Goal: Information Seeking & Learning: Check status

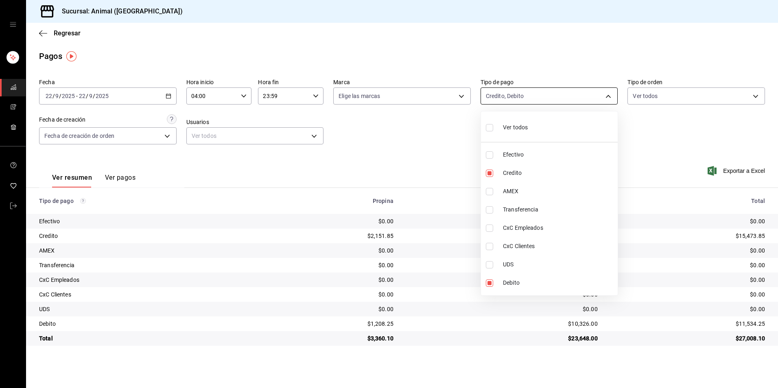
click at [594, 95] on body "Sucursal: Animal (Tijuana) Regresar Pagos Fecha [DATE] [DATE] - [DATE] [DATE] H…" at bounding box center [389, 194] width 778 height 388
click at [542, 168] on li "Credito" at bounding box center [549, 173] width 137 height 18
type input "c7b29183-a811-4137-9cfa-21a61cd2bc4a"
checkbox input "false"
click at [542, 168] on li "Credito" at bounding box center [549, 173] width 137 height 18
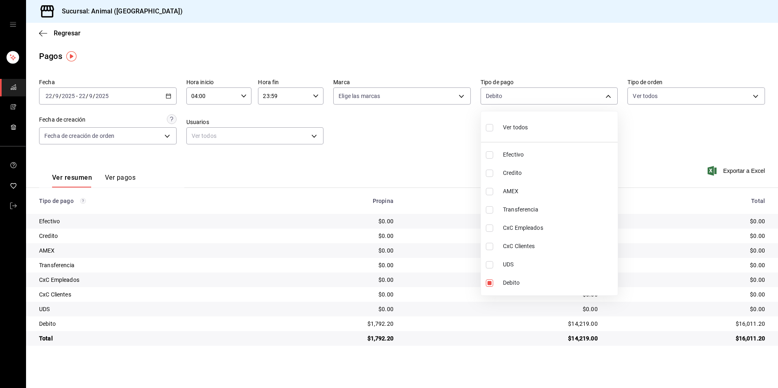
type input "c7b29183-a811-4137-9cfa-21a61cd2bc4a,235ce608-f464-428a-9a71-314f665367d1"
checkbox input "true"
click at [526, 192] on span "AMEX" at bounding box center [558, 191] width 111 height 9
type input "c7b29183-a811-4137-9cfa-21a61cd2bc4a,235ce608-f464-428a-9a71-314f665367d1,53567…"
checkbox input "true"
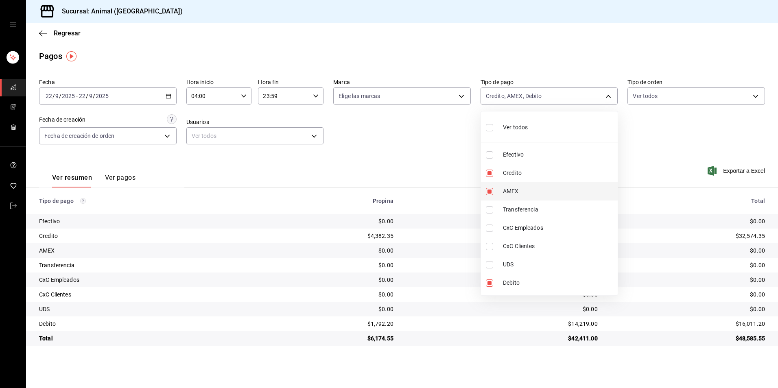
click at [526, 192] on span "AMEX" at bounding box center [558, 191] width 111 height 9
type input "c7b29183-a811-4137-9cfa-21a61cd2bc4a,235ce608-f464-428a-9a71-314f665367d1"
checkbox input "false"
click at [688, 312] on div at bounding box center [389, 194] width 778 height 388
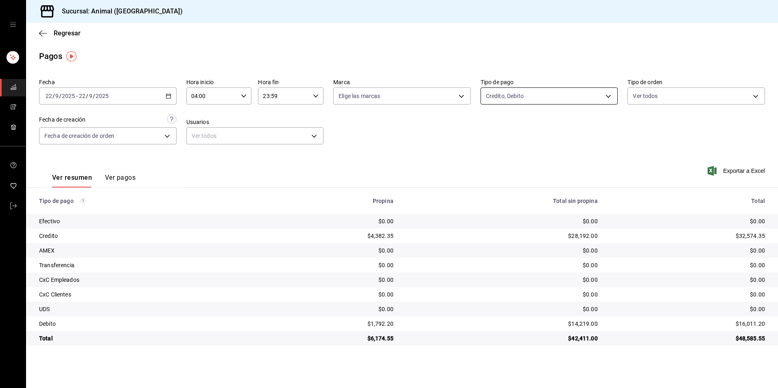
click at [565, 96] on body "Sucursal: Animal (Tijuana) Regresar Pagos Fecha [DATE] [DATE] - [DATE] [DATE] H…" at bounding box center [389, 194] width 778 height 388
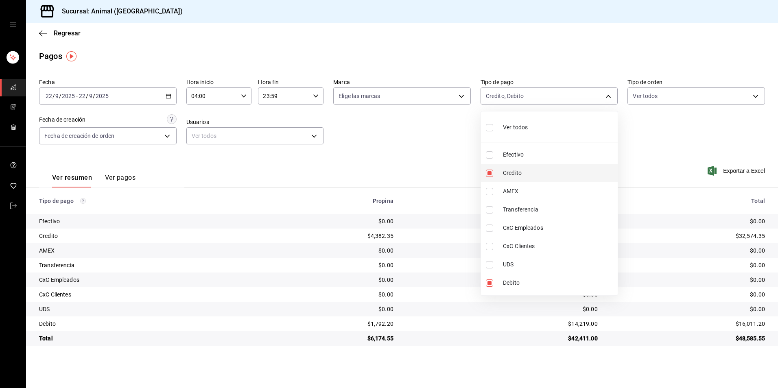
click at [550, 173] on span "Credito" at bounding box center [558, 173] width 111 height 9
type input "c7b29183-a811-4137-9cfa-21a61cd2bc4a"
checkbox input "false"
click at [550, 173] on span "Credito" at bounding box center [558, 173] width 111 height 9
type input "c7b29183-a811-4137-9cfa-21a61cd2bc4a,235ce608-f464-428a-9a71-314f665367d1"
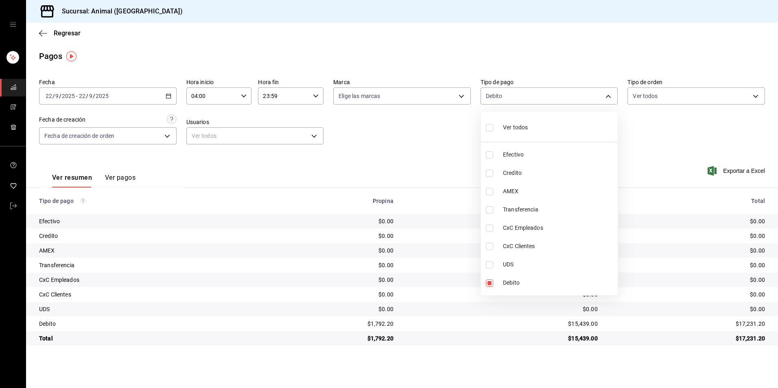
checkbox input "true"
click at [728, 320] on div at bounding box center [389, 194] width 778 height 388
